Goal: Information Seeking & Learning: Check status

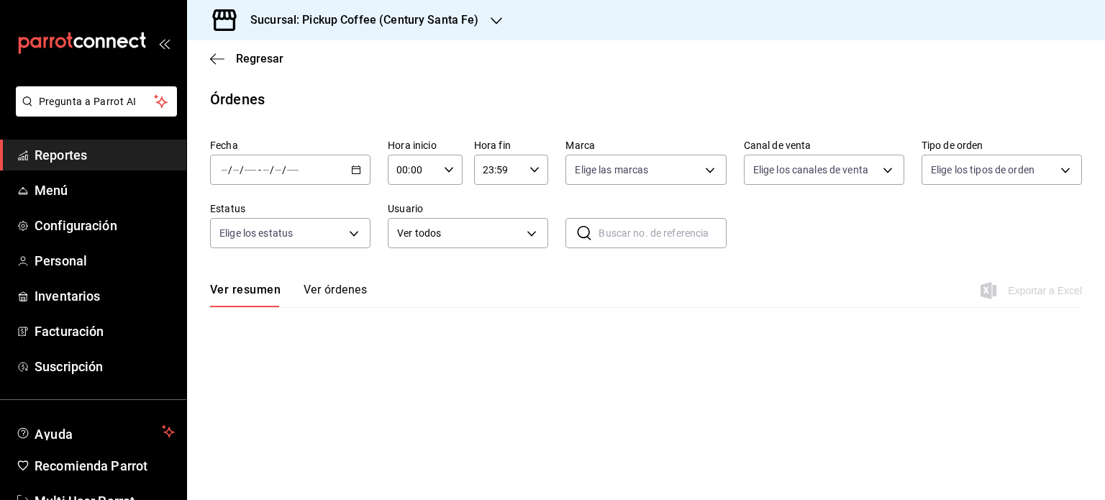
click at [89, 154] on span "Reportes" at bounding box center [105, 154] width 140 height 19
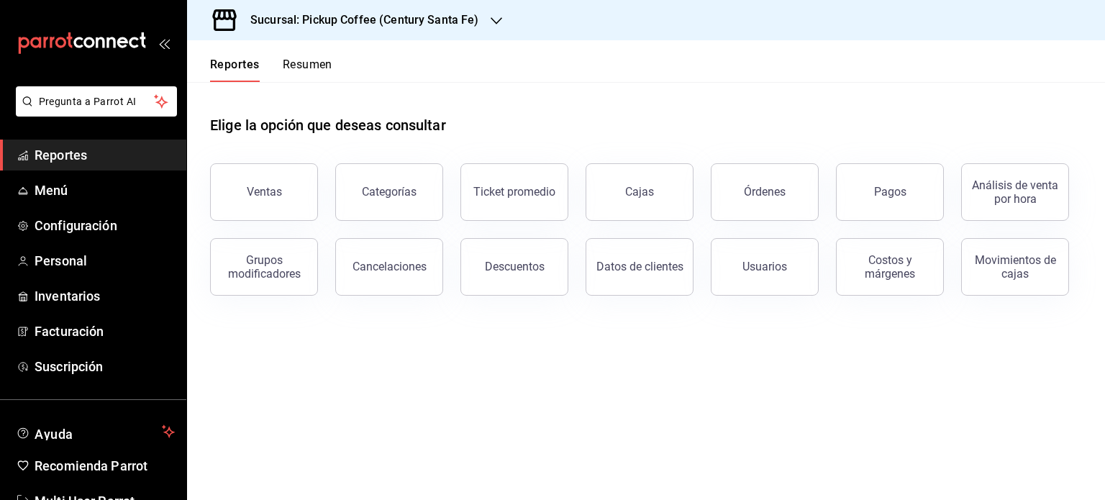
click at [313, 60] on button "Resumen" at bounding box center [308, 70] width 50 height 24
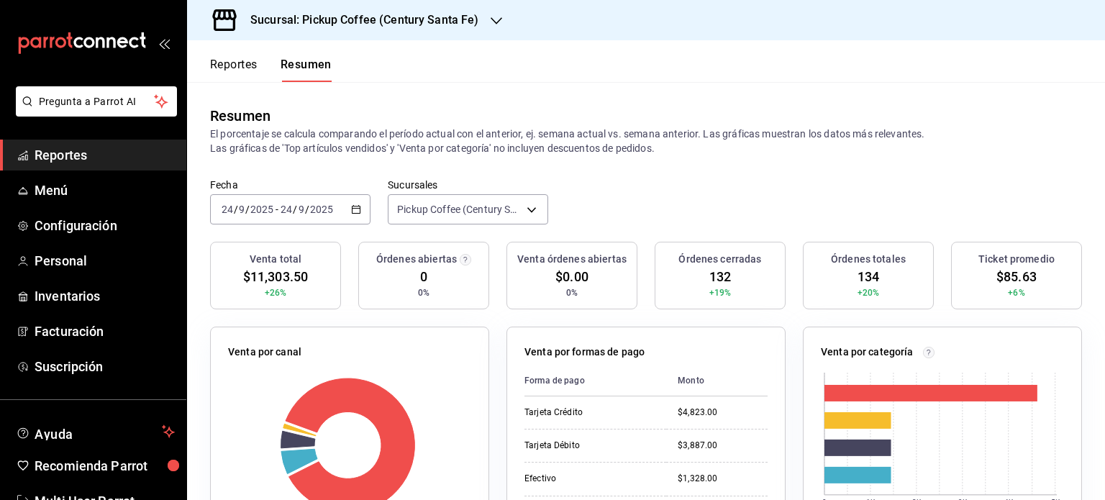
click at [496, 15] on icon "button" at bounding box center [497, 21] width 12 height 12
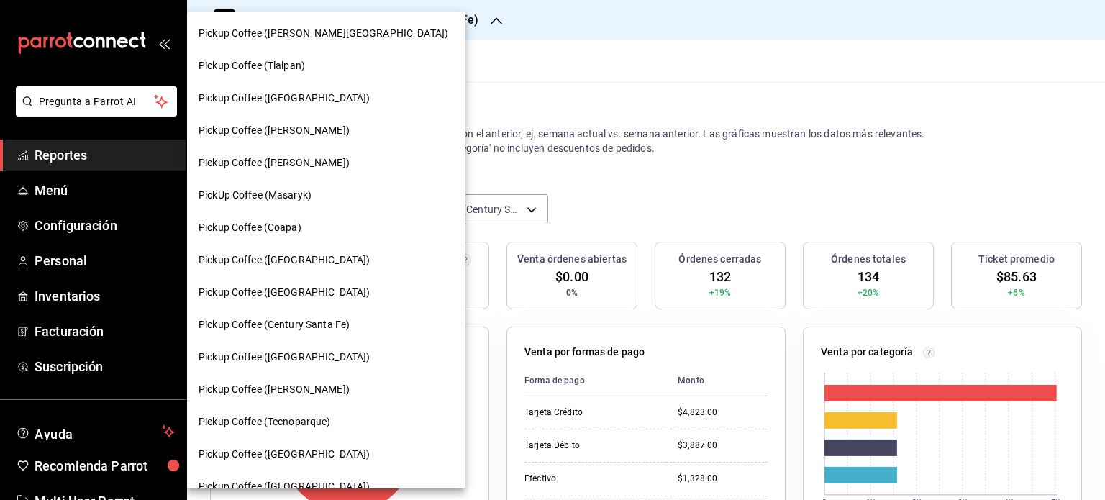
click at [302, 39] on span "Pickup Coffee ([PERSON_NAME][GEOGRAPHIC_DATA])" at bounding box center [324, 33] width 250 height 15
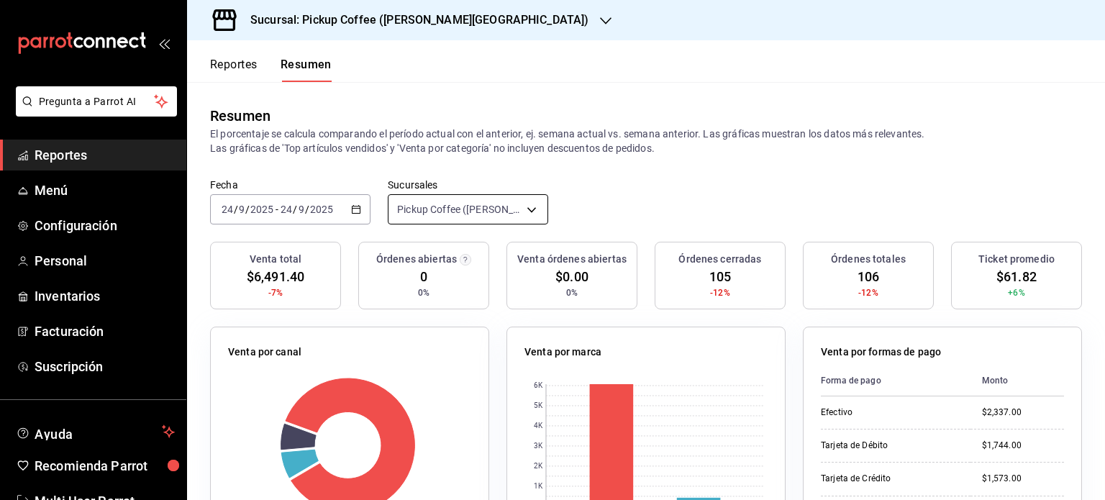
click at [529, 207] on body "Pregunta a Parrot AI Reportes Menú Configuración Personal Inventarios Facturaci…" at bounding box center [552, 250] width 1105 height 500
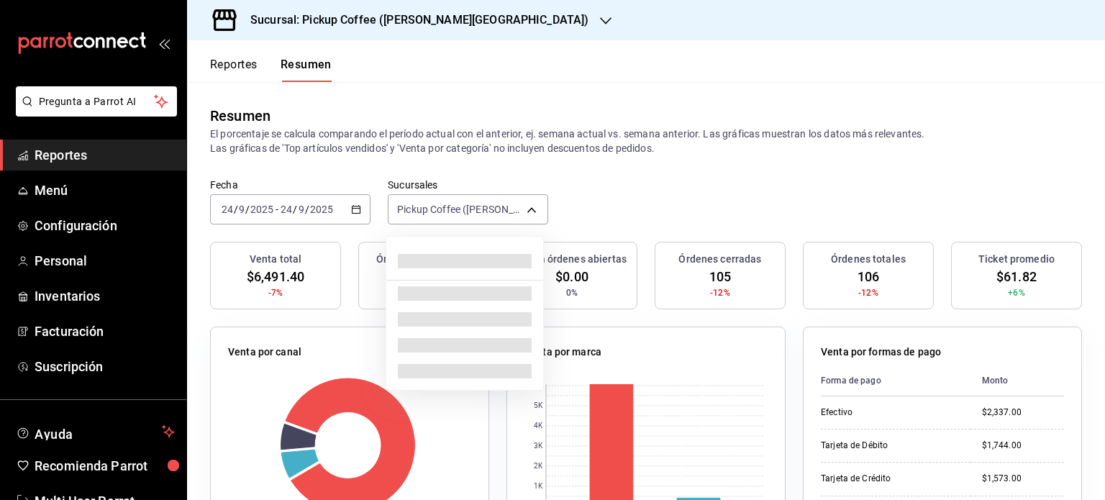
click at [520, 209] on div at bounding box center [552, 250] width 1105 height 500
click at [525, 207] on body "Pregunta a Parrot AI Reportes Menú Configuración Personal Inventarios Facturaci…" at bounding box center [552, 250] width 1105 height 500
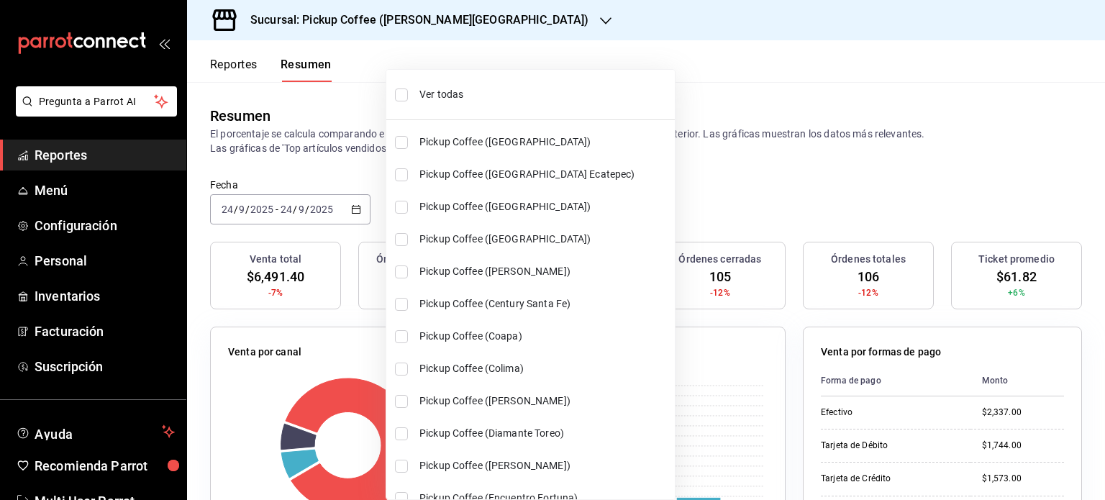
click at [428, 91] on span "Ver todas" at bounding box center [545, 94] width 250 height 15
type input "[object Object],[object Object],[object Object],[object Object],[object Object]…"
checkbox input "true"
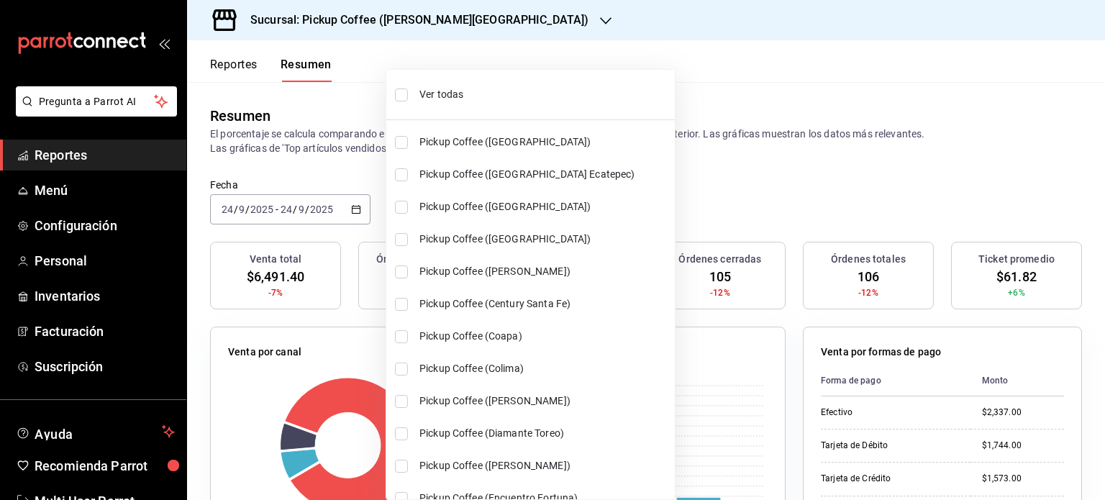
checkbox input "true"
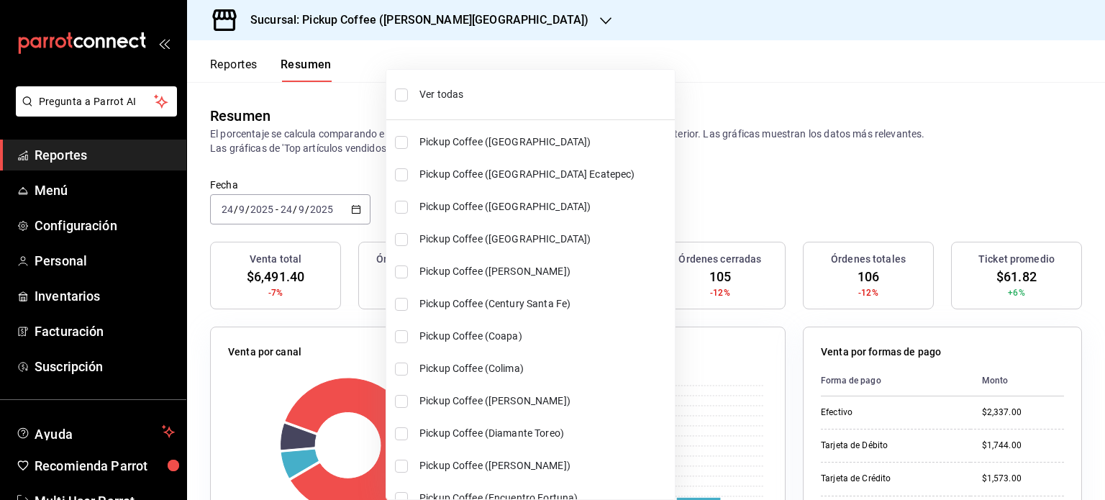
checkbox input "true"
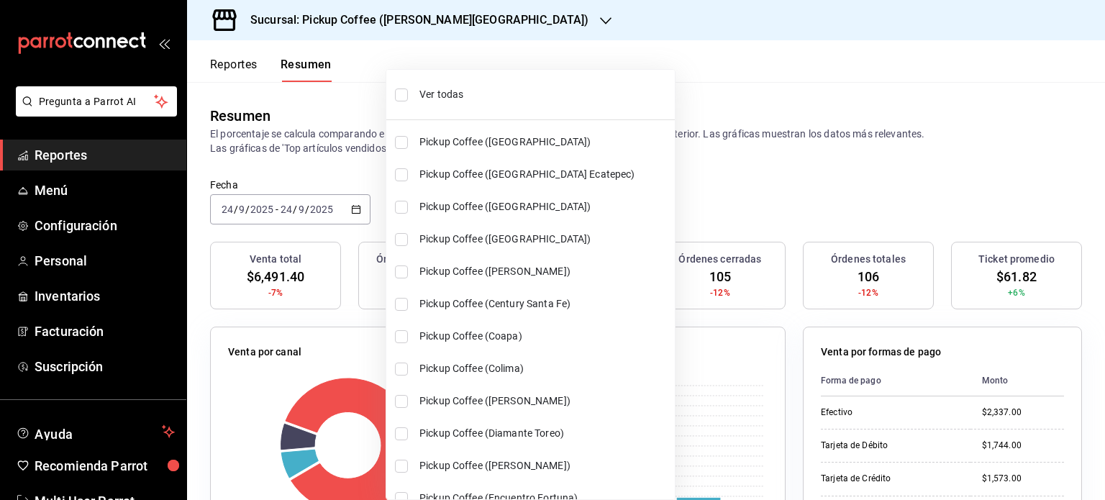
checkbox input "true"
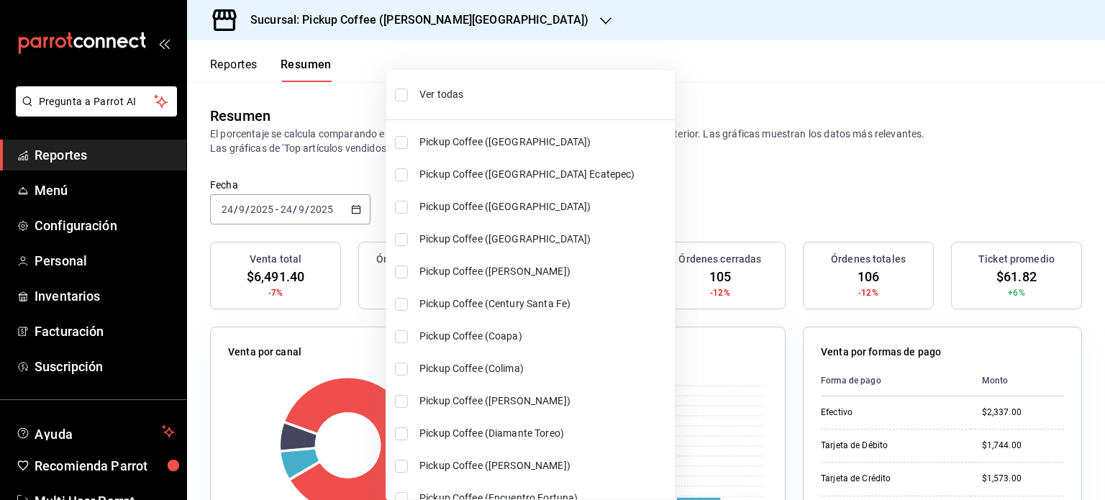
checkbox input "true"
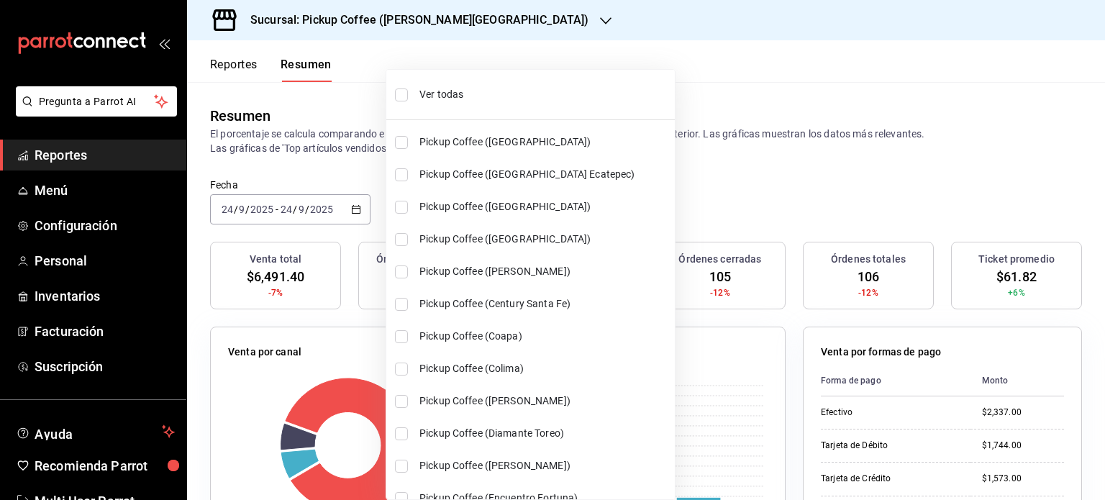
checkbox input "true"
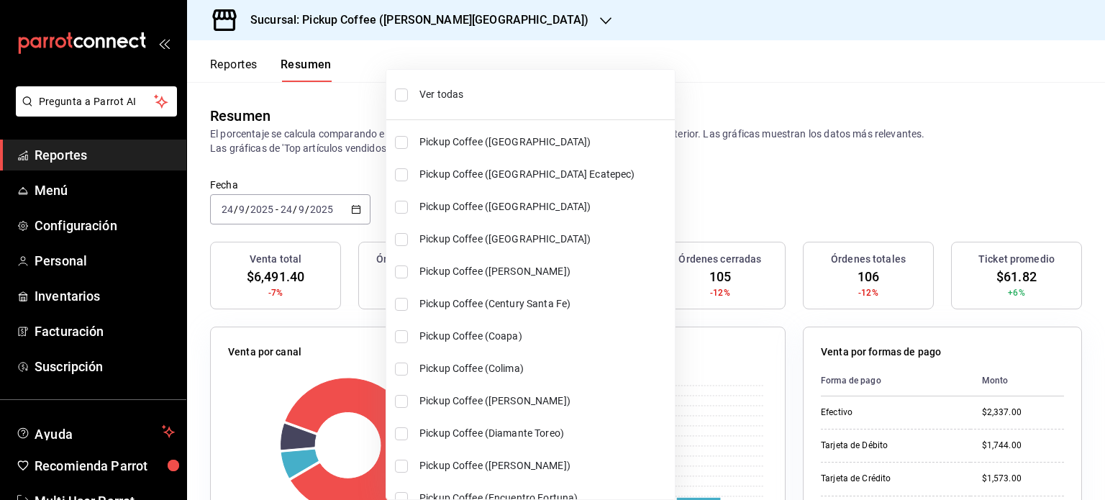
checkbox input "true"
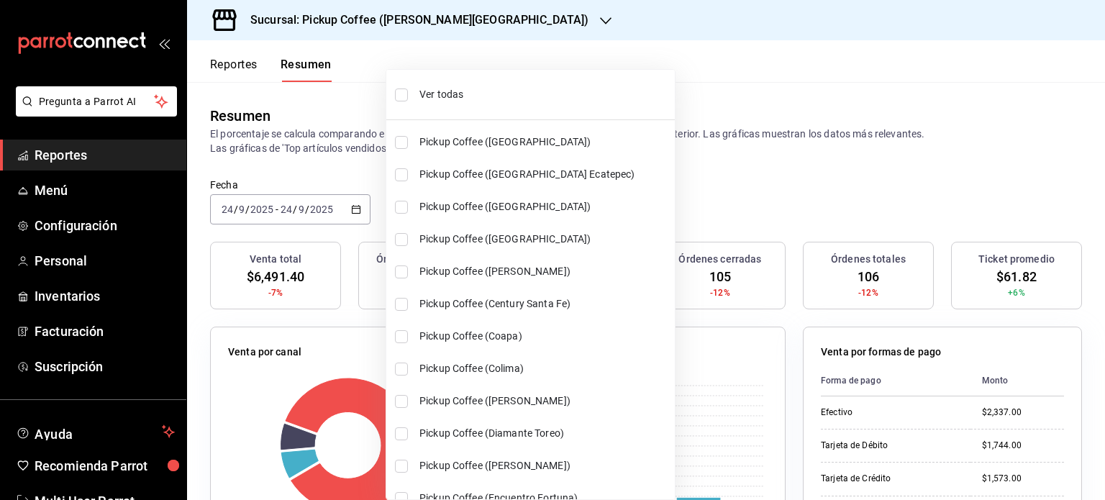
checkbox input "true"
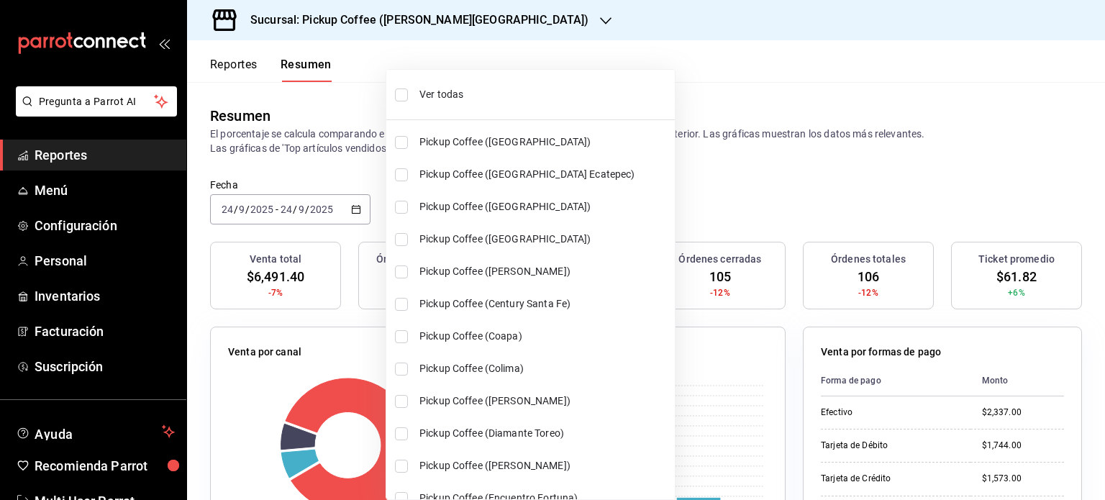
checkbox input "true"
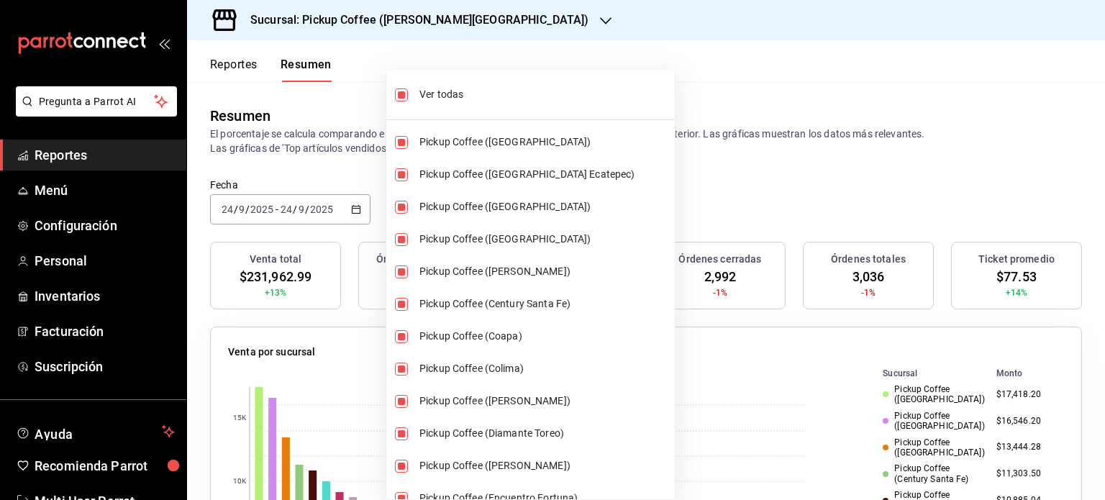
click at [692, 181] on div at bounding box center [552, 250] width 1105 height 500
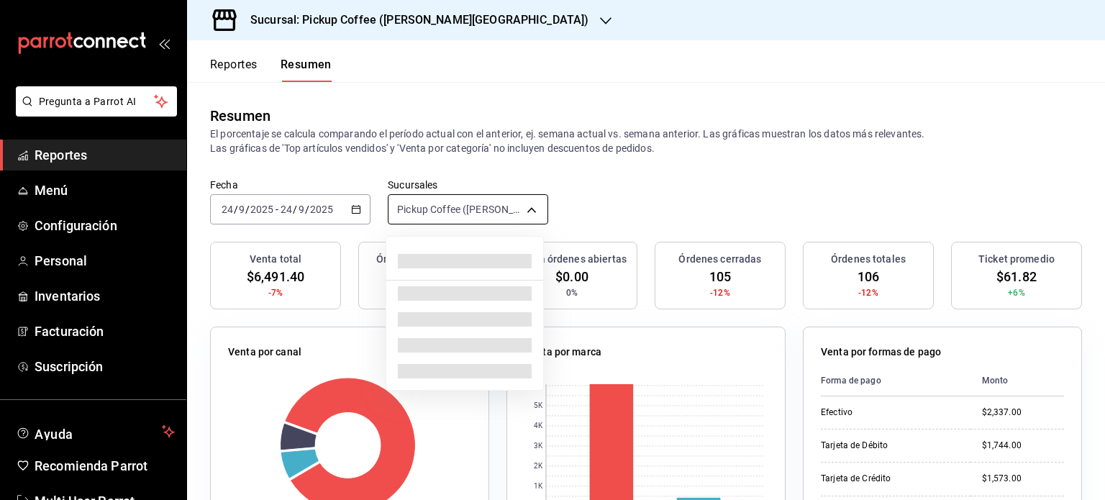
click at [528, 207] on body "Pregunta a Parrot AI Reportes Menú Configuración Personal Inventarios Facturaci…" at bounding box center [552, 250] width 1105 height 500
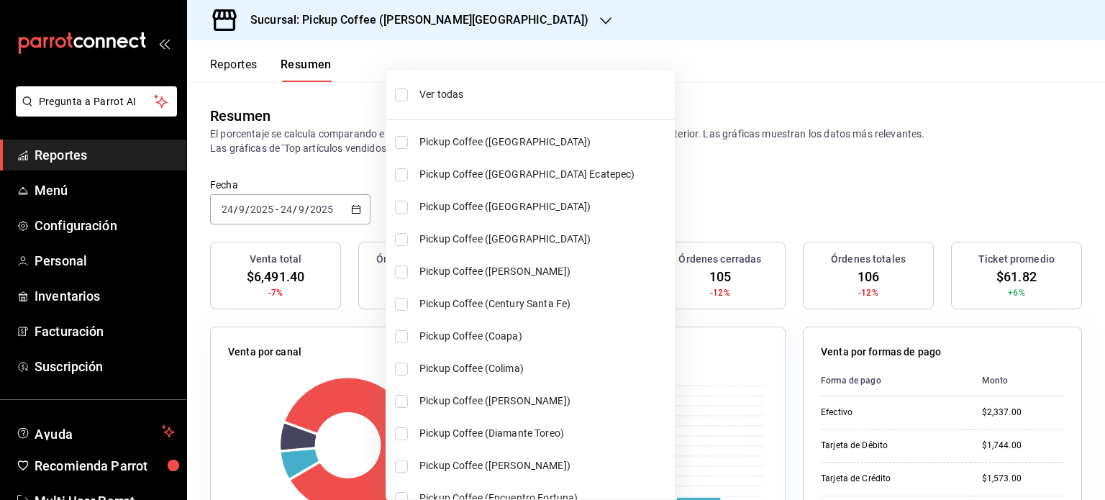
click at [437, 94] on span "Ver todas" at bounding box center [545, 94] width 250 height 15
type input "[object Object],[object Object],[object Object],[object Object],[object Object]…"
checkbox input "true"
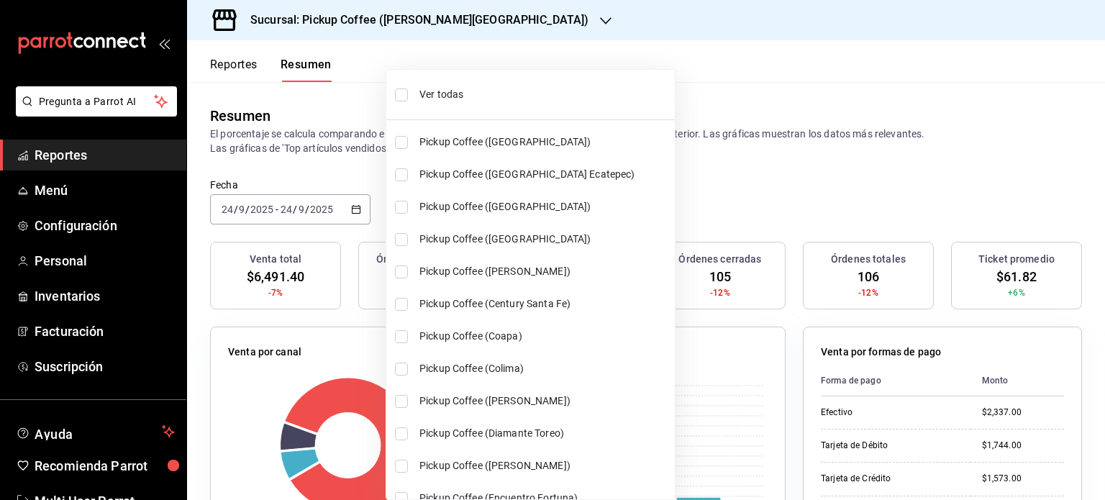
checkbox input "true"
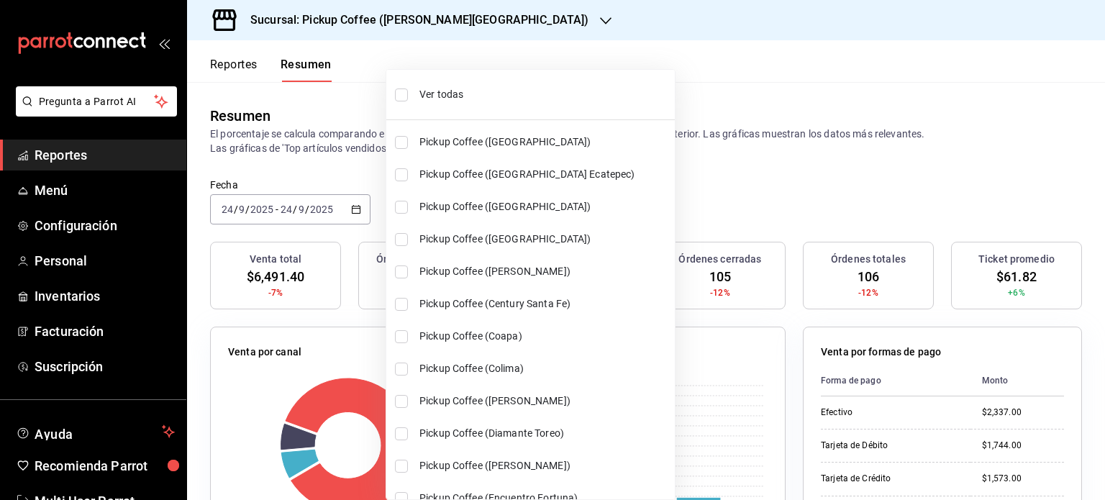
checkbox input "true"
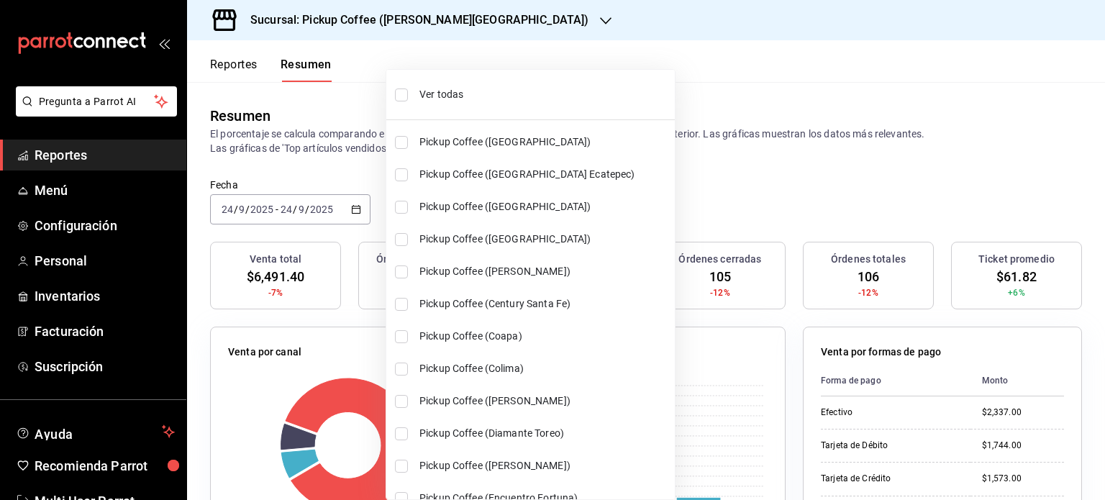
checkbox input "true"
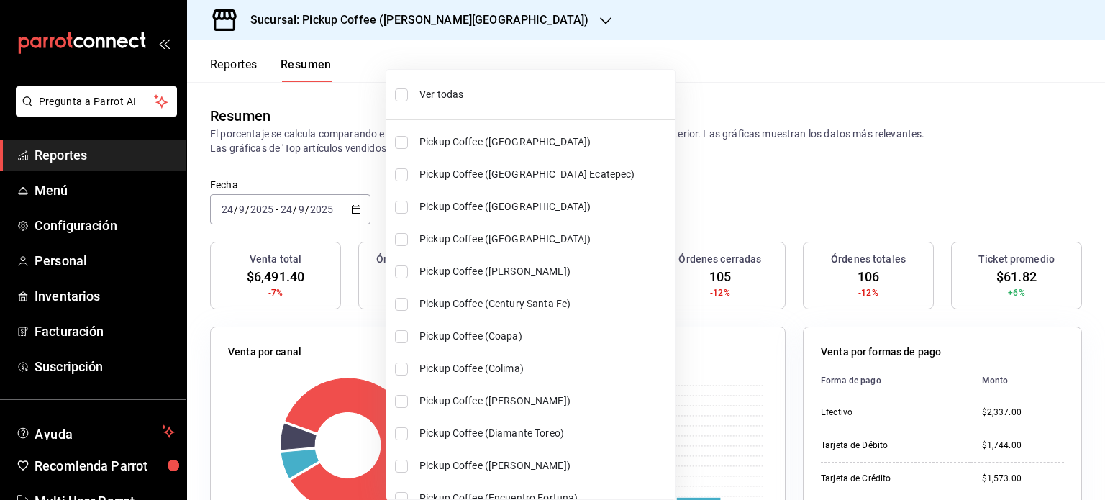
checkbox input "true"
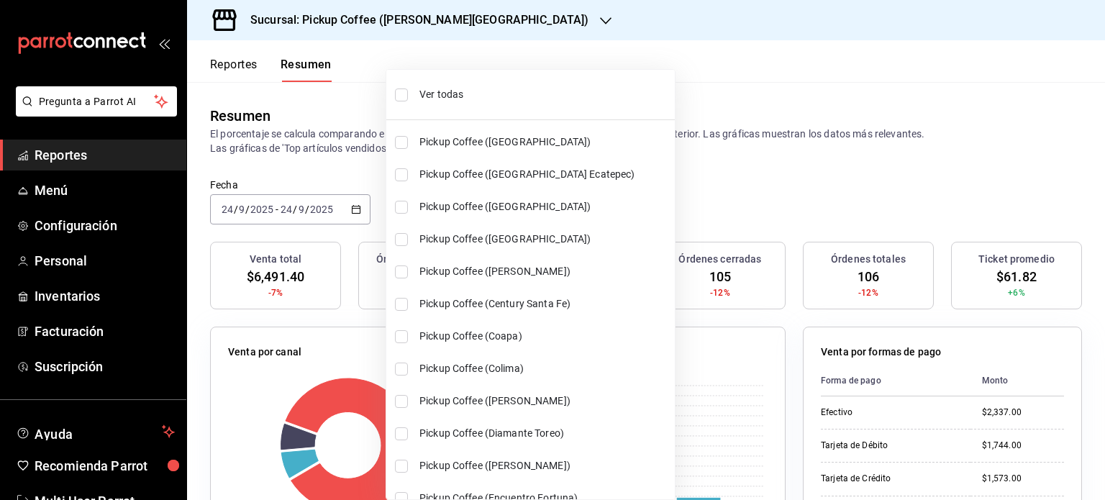
checkbox input "true"
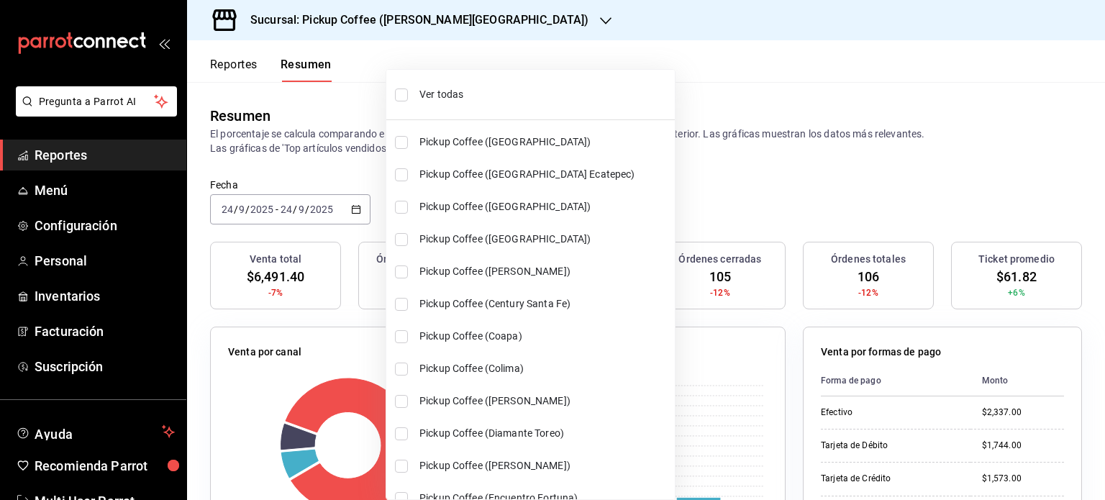
checkbox input "true"
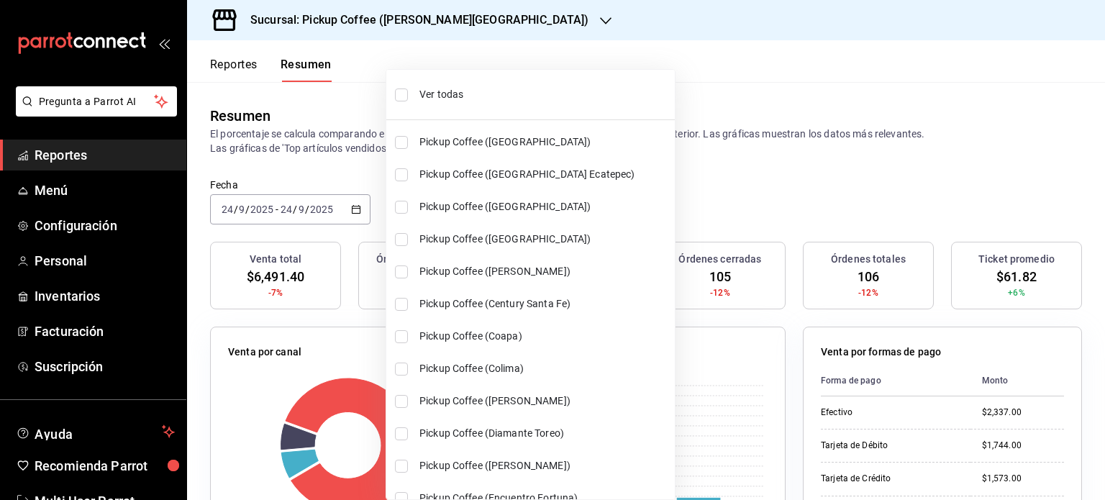
checkbox input "true"
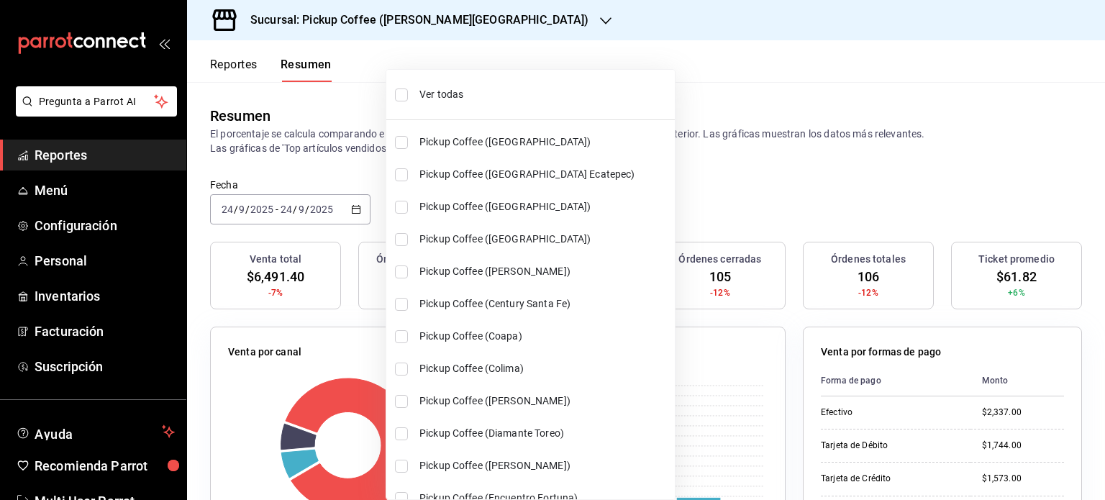
checkbox input "true"
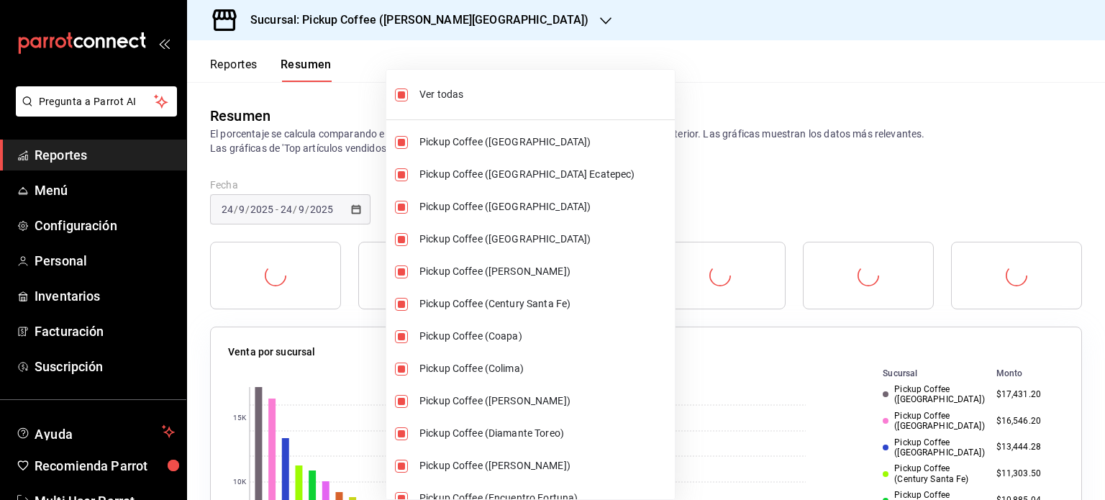
click at [665, 176] on div at bounding box center [552, 250] width 1105 height 500
